Goal: Register for event/course

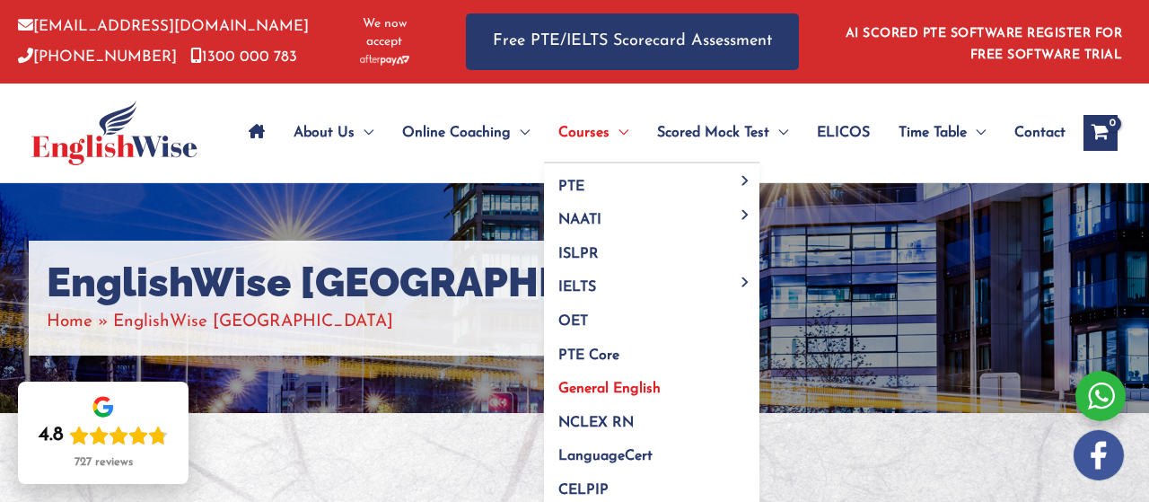
click at [604, 381] on span "General English" at bounding box center [609, 388] width 102 height 14
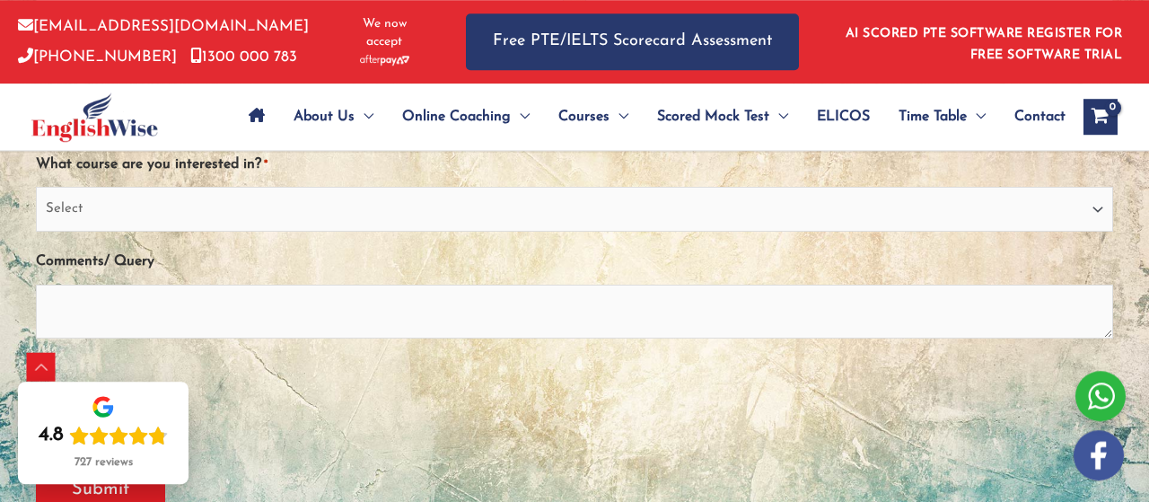
scroll to position [409, 0]
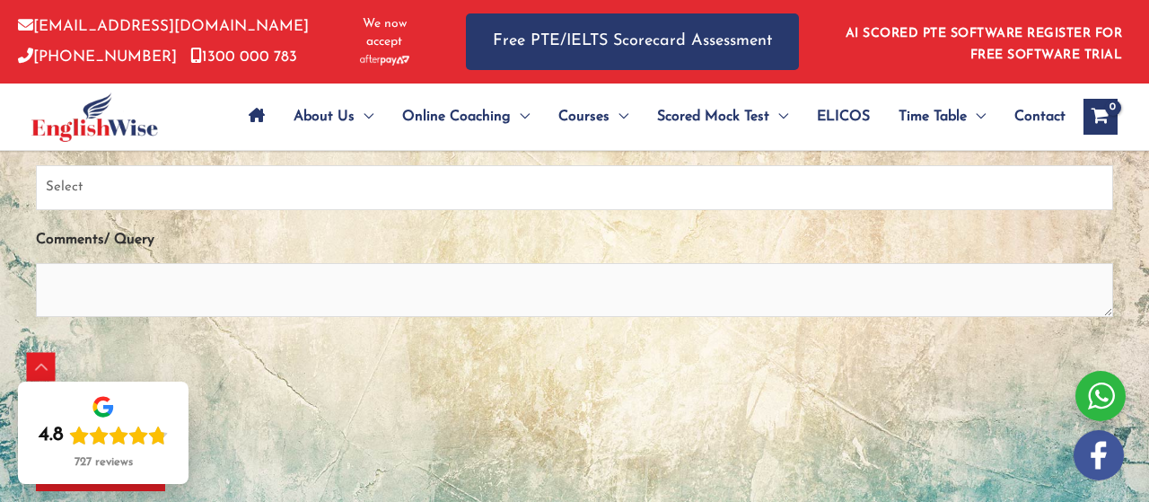
click at [36, 165] on select "Select PTE NAATI IELTS OET General English" at bounding box center [574, 187] width 1077 height 45
select select "General English"
click option "General English" at bounding box center [0, 0] width 0 height 0
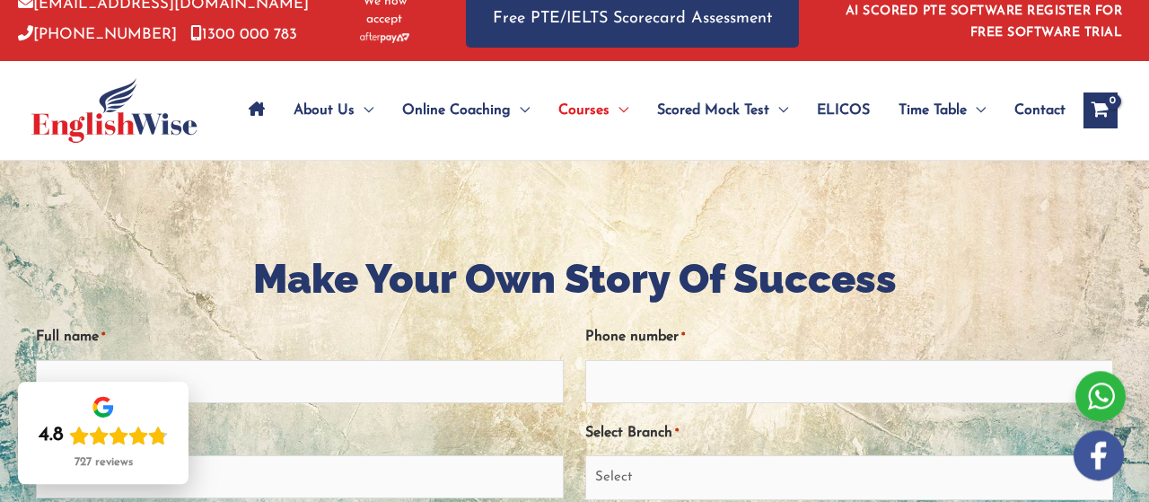
scroll to position [0, 0]
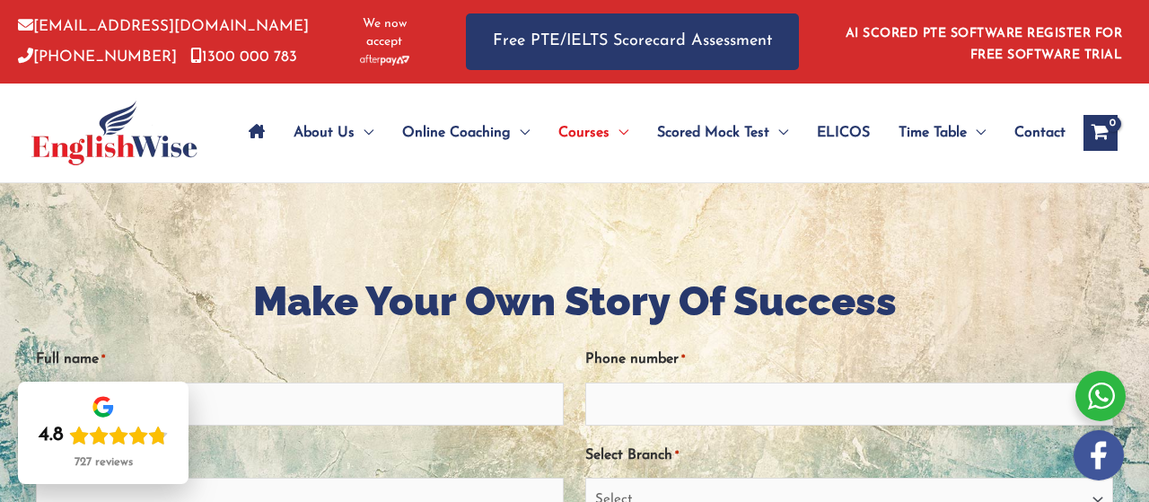
click at [870, 114] on span "ELICOS" at bounding box center [843, 132] width 53 height 63
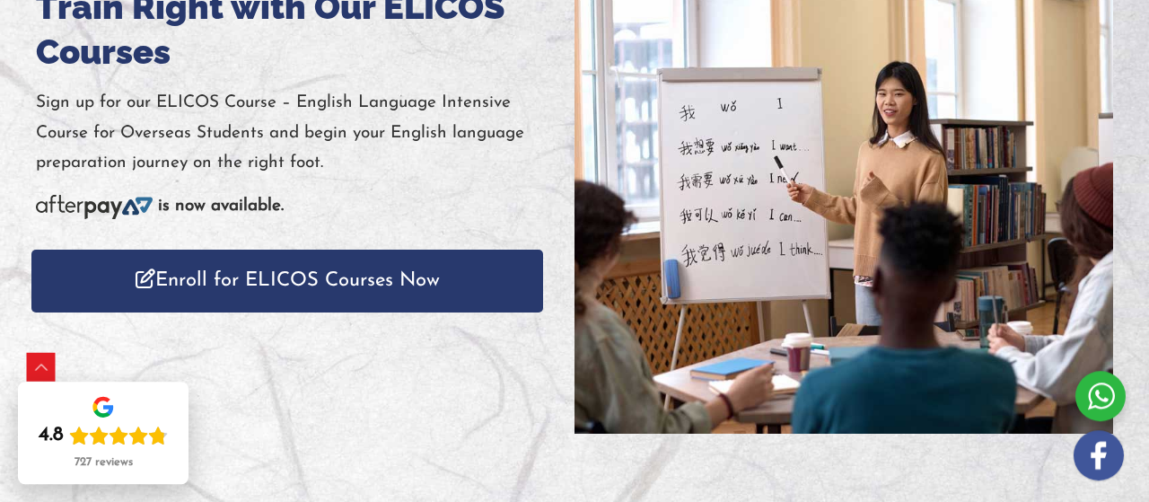
scroll to position [341, 0]
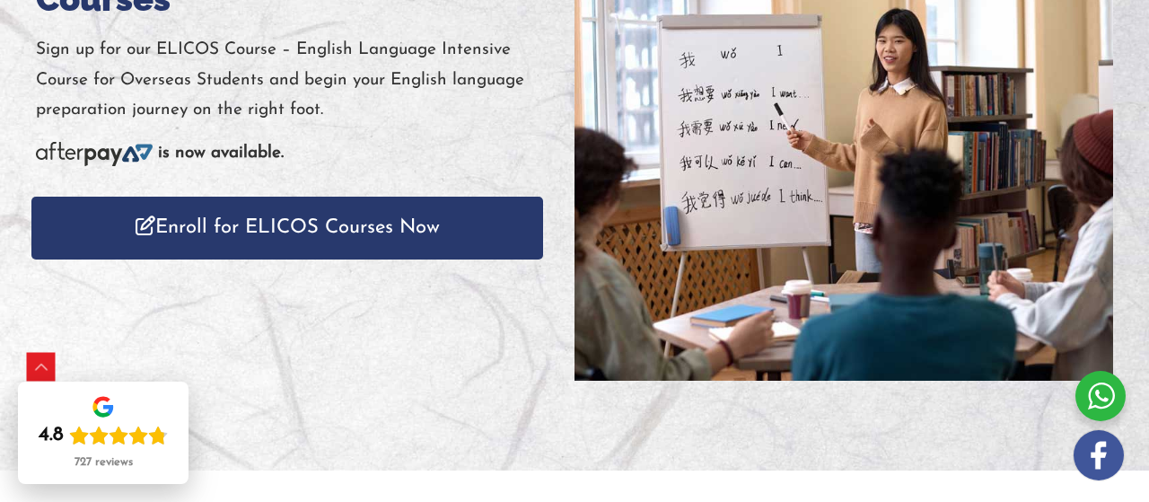
click at [354, 258] on link "Enroll for ELICOS Courses Now" at bounding box center [286, 228] width 511 height 62
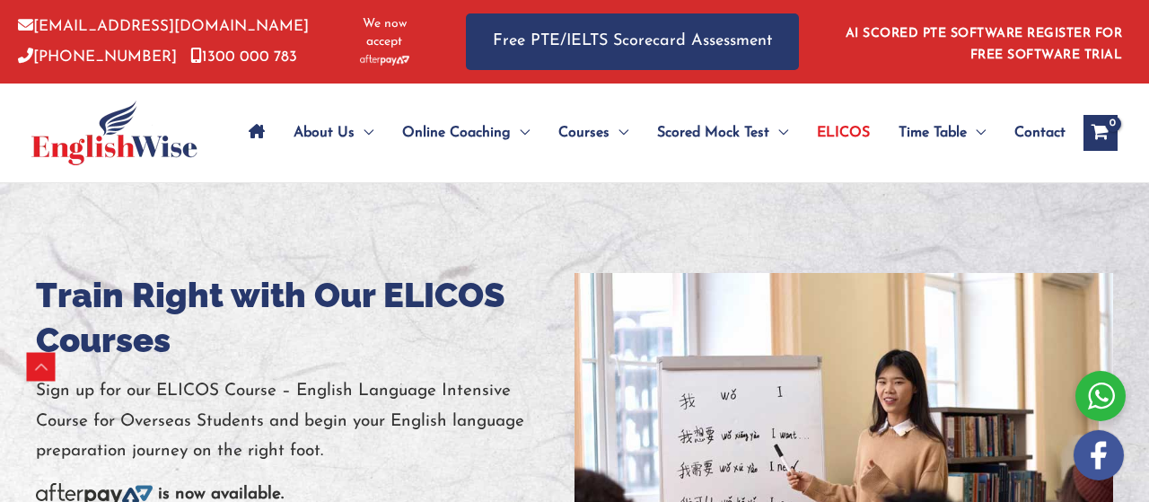
scroll to position [341, 0]
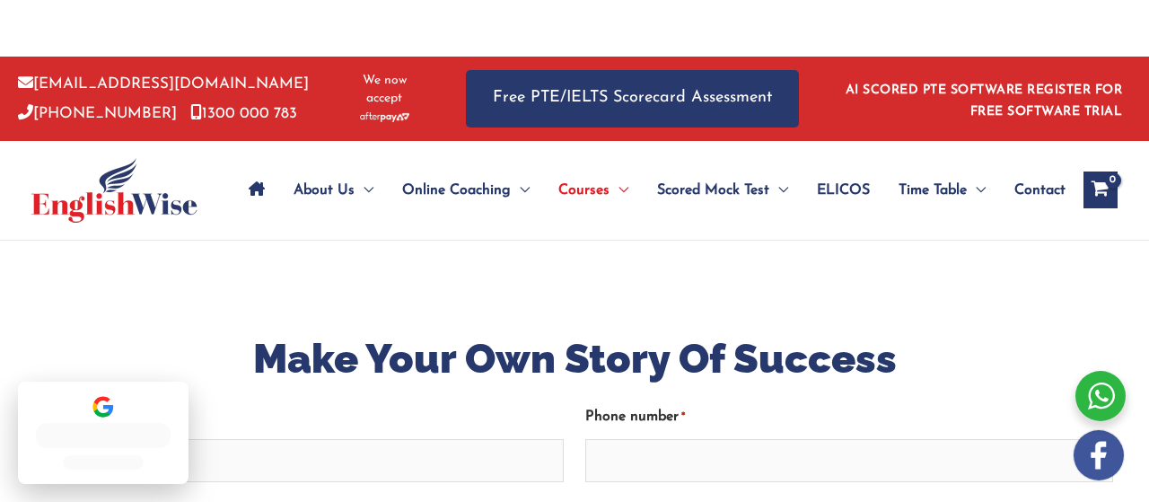
select select "General English"
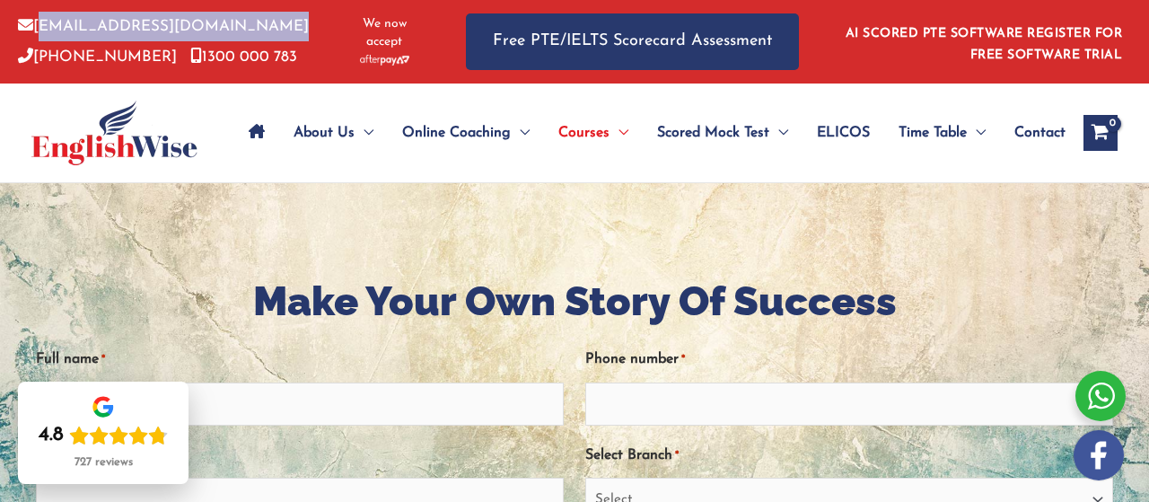
drag, startPoint x: 206, startPoint y: 30, endPoint x: 39, endPoint y: 26, distance: 167.8
click at [39, 26] on p "[EMAIL_ADDRESS][DOMAIN_NAME] [PHONE_NUMBER] [PHONE_NUMBER]" at bounding box center [173, 42] width 311 height 60
